Goal: Task Accomplishment & Management: Use online tool/utility

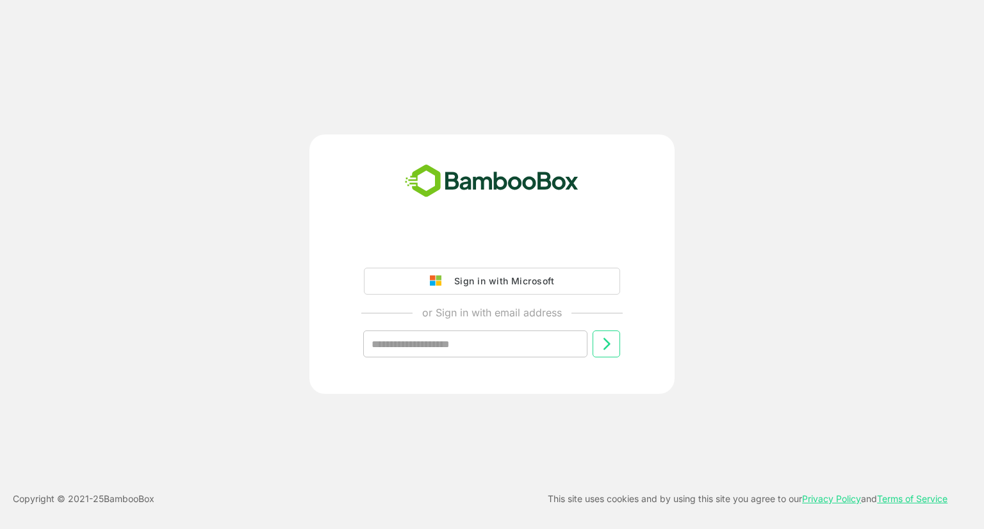
click at [472, 279] on div "Sign in with Microsoft" at bounding box center [501, 281] width 106 height 17
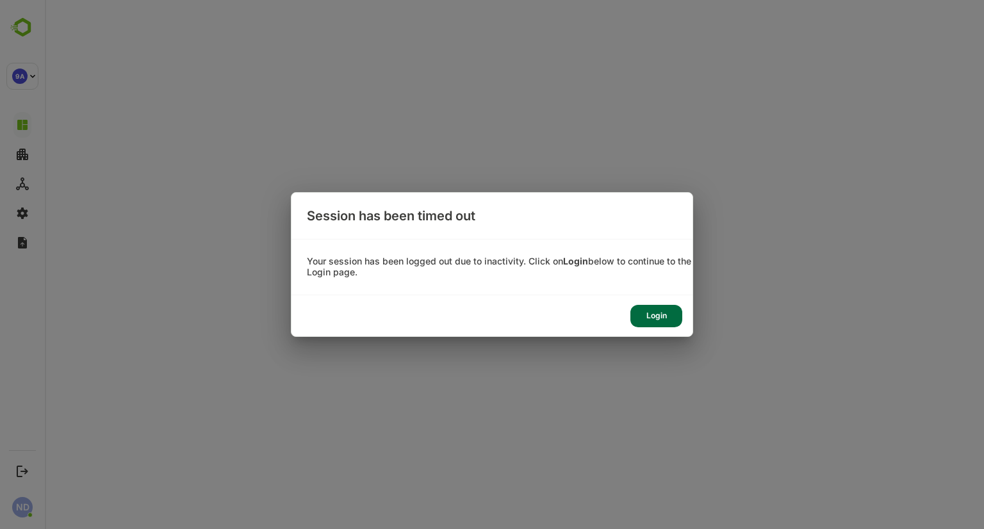
click at [664, 316] on div "Login" at bounding box center [656, 316] width 52 height 22
